Goal: Task Accomplishment & Management: Use online tool/utility

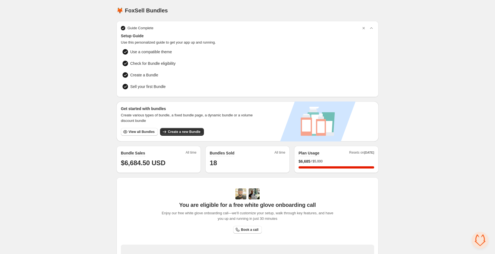
click at [445, 128] on div "Home Bundles Analytics Plan and Billing 🦊 FoxSell Bundles. This page is ready 🦊…" at bounding box center [247, 174] width 495 height 349
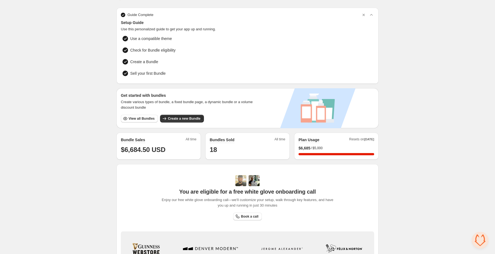
scroll to position [10, 0]
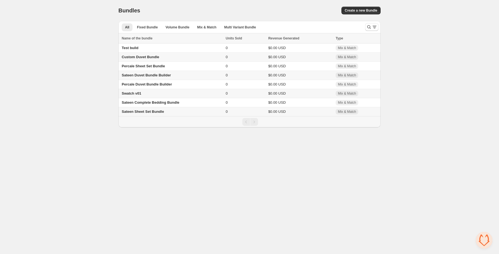
click at [240, 124] on div "Pagination" at bounding box center [250, 122] width 257 height 8
click at [152, 24] on button "Fixed Bundle" at bounding box center [147, 27] width 27 height 8
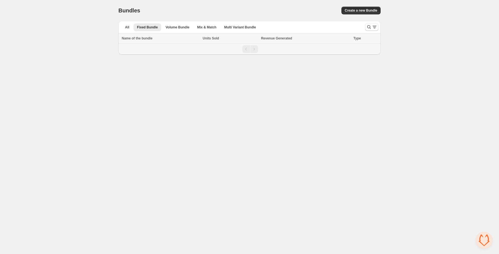
click at [180, 32] on div "All Fixed Bundle Volume Bundle Mix & Match Multi Variant Bundle More views All …" at bounding box center [239, 27] width 242 height 12
click at [179, 30] on button "Volume Bundle" at bounding box center [177, 27] width 30 height 8
click at [194, 28] on button "Mix & Match" at bounding box center [207, 27] width 26 height 8
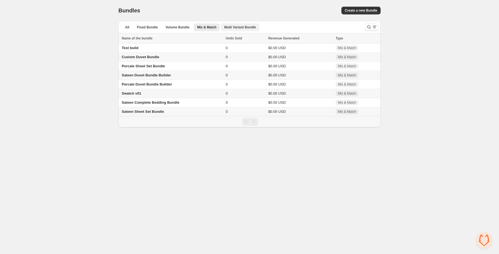
click at [235, 27] on span "Multi Variant Bundle" at bounding box center [240, 27] width 32 height 4
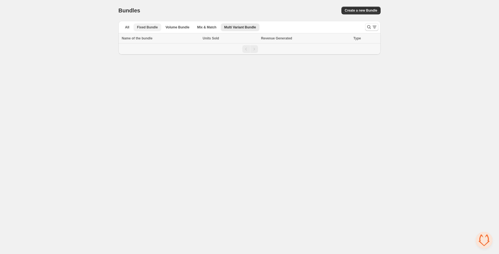
click at [134, 26] on button "Fixed Bundle" at bounding box center [147, 27] width 27 height 8
click at [127, 26] on span "All" at bounding box center [127, 27] width 4 height 4
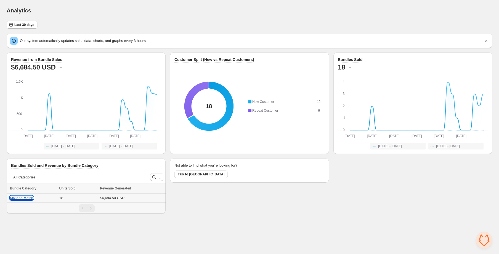
click at [24, 197] on button "Mix and Match" at bounding box center [21, 198] width 23 height 4
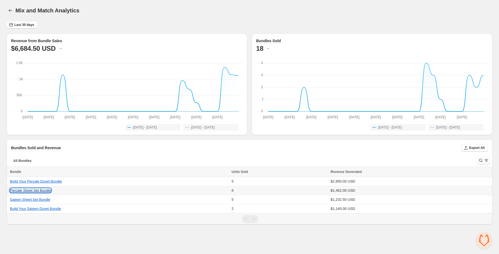
click at [35, 191] on button "Percale Sheet Set Bundle" at bounding box center [30, 191] width 41 height 4
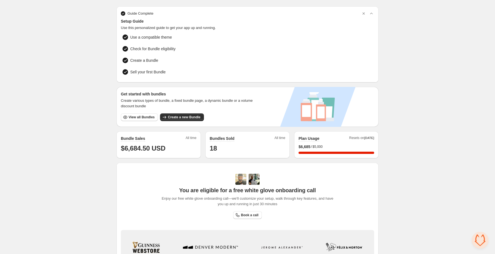
scroll to position [94, 0]
